Goal: Transaction & Acquisition: Download file/media

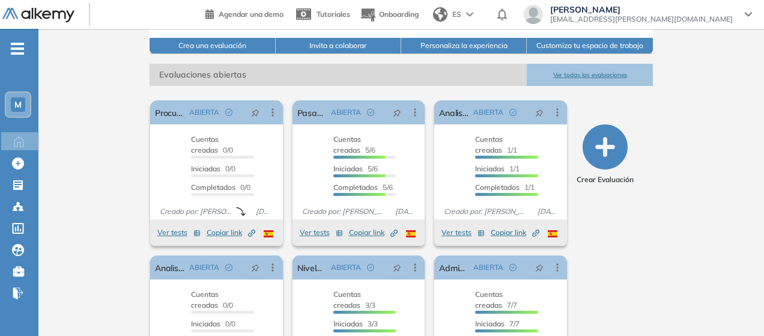
scroll to position [180, 0]
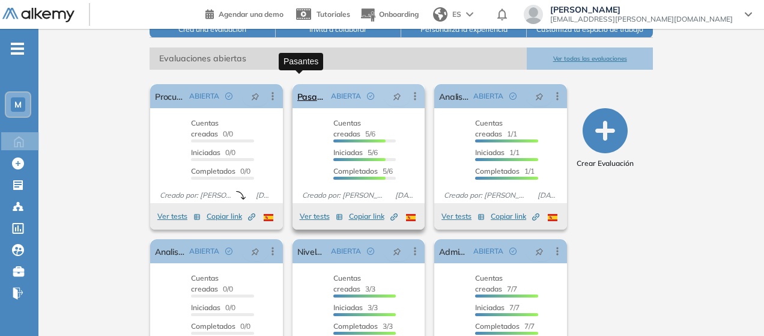
click at [309, 87] on link "Pasantes" at bounding box center [311, 96] width 29 height 24
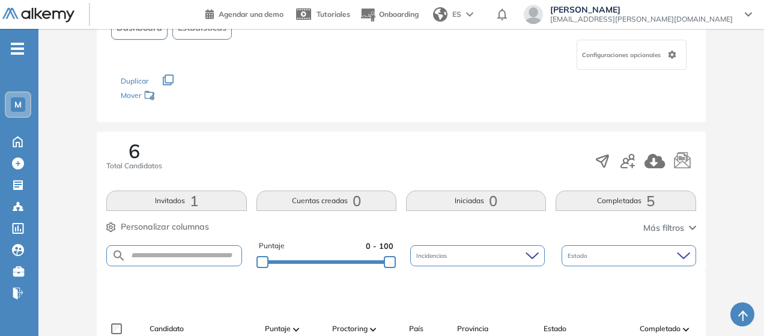
scroll to position [113, 0]
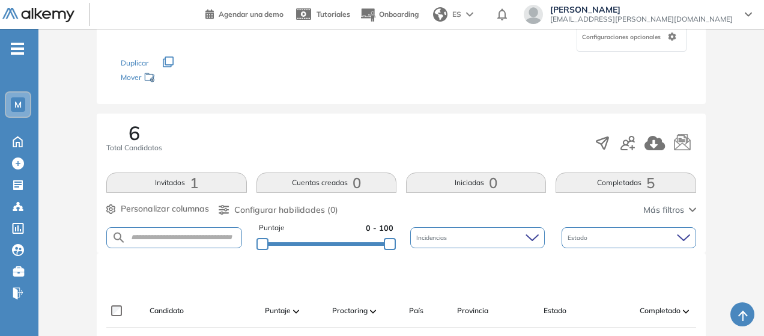
click at [646, 183] on span "5" at bounding box center [650, 183] width 8 height 0
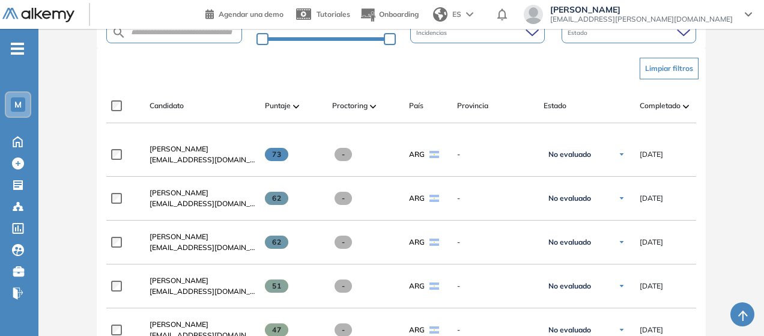
scroll to position [354, 0]
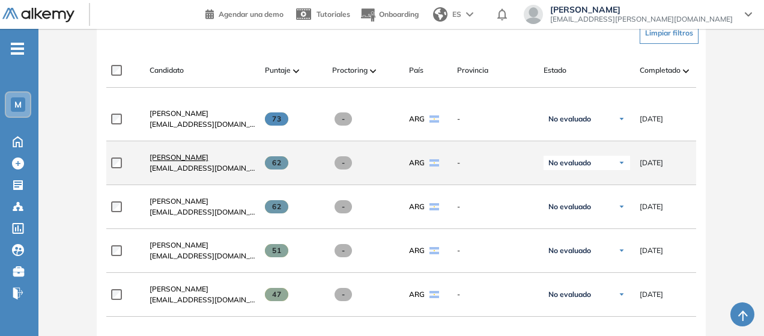
click at [183, 160] on span "[PERSON_NAME]" at bounding box center [178, 156] width 59 height 9
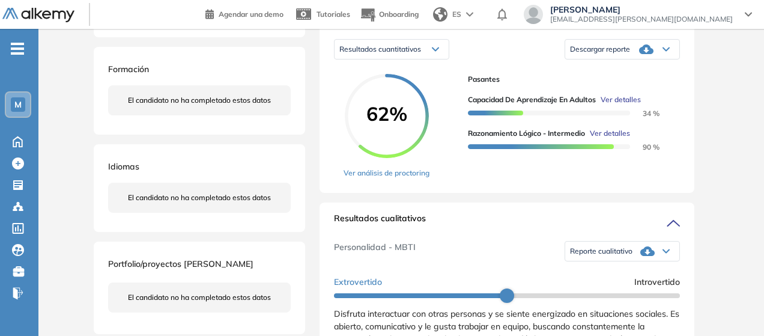
scroll to position [180, 0]
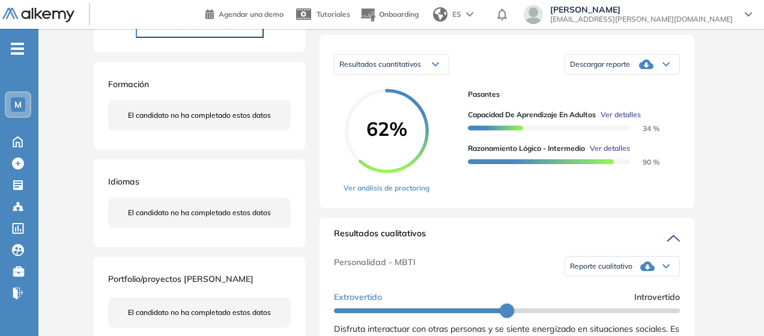
click at [650, 69] on icon at bounding box center [646, 64] width 14 height 10
click at [626, 83] on li "Descargar informe completo" at bounding box center [614, 77] width 89 height 12
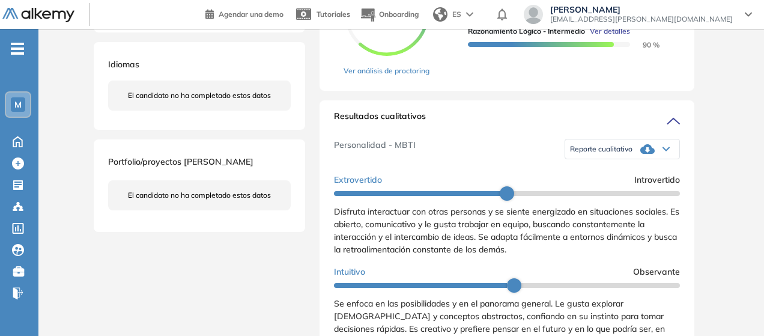
scroll to position [300, 0]
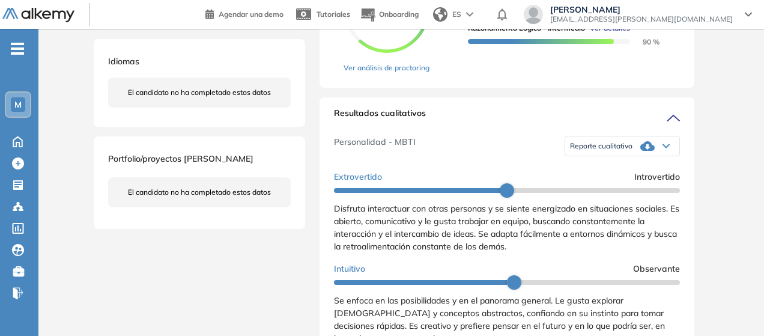
click at [640, 153] on icon at bounding box center [647, 146] width 14 height 14
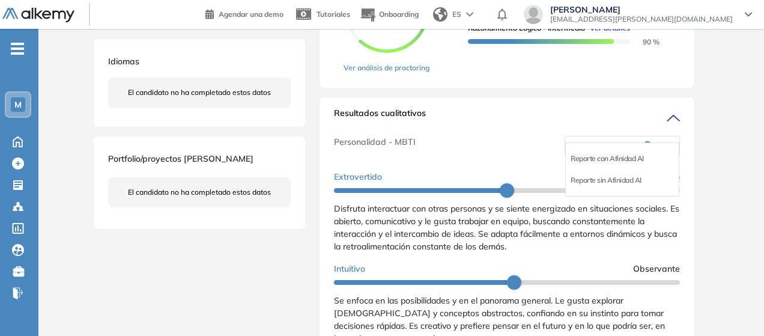
click at [628, 165] on li "Reporte con Afinidad AI" at bounding box center [606, 158] width 73 height 12
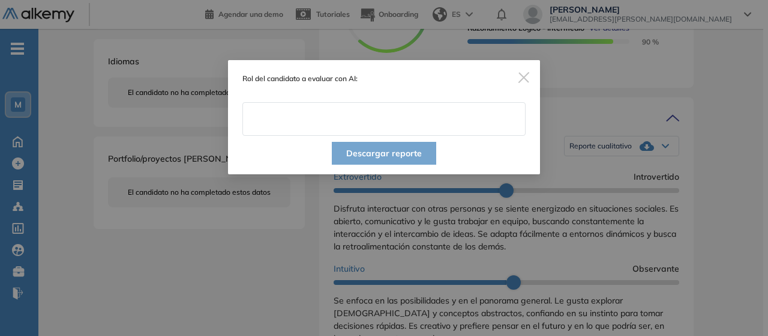
click at [415, 117] on input "text" at bounding box center [384, 119] width 283 height 34
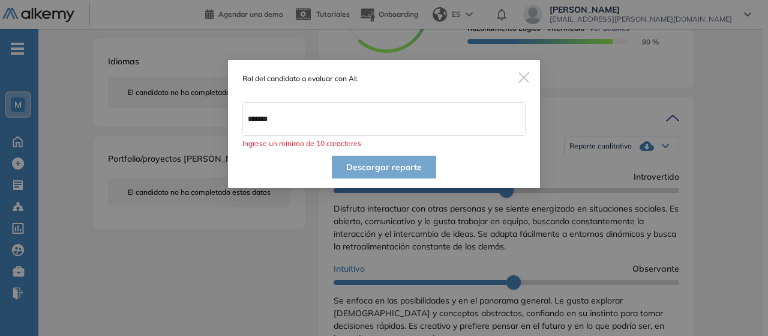
click at [413, 115] on input "*******" at bounding box center [384, 119] width 283 height 34
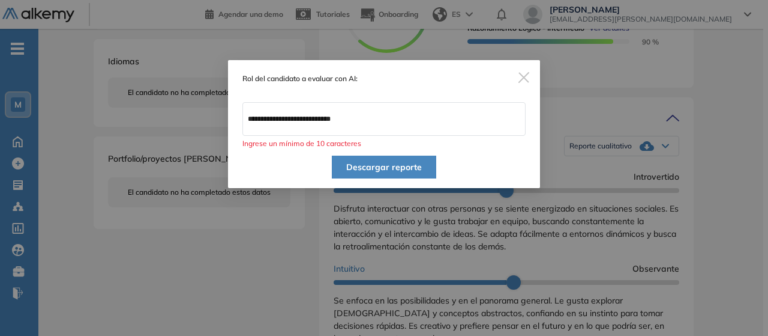
type input "*******"
click at [374, 165] on button "Descargar reporte" at bounding box center [384, 166] width 104 height 23
